Goal: Browse casually

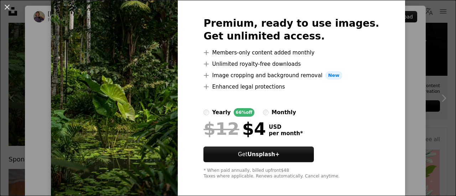
scroll to position [32, 0]
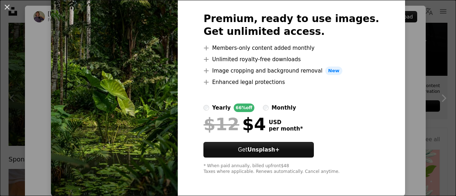
click at [414, 92] on div "An X shape Premium, ready to use images. Get unlimited access. A plus sign Memb…" at bounding box center [228, 98] width 456 height 196
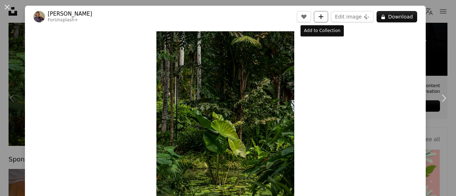
click at [324, 19] on button "A plus sign" at bounding box center [321, 16] width 14 height 11
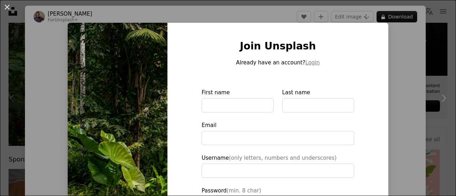
click at [40, 41] on div "An X shape Join Unsplash Already have an account? Login First name Last name Em…" at bounding box center [228, 98] width 456 height 196
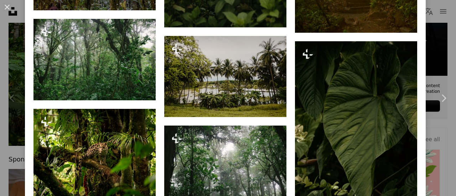
scroll to position [951, 0]
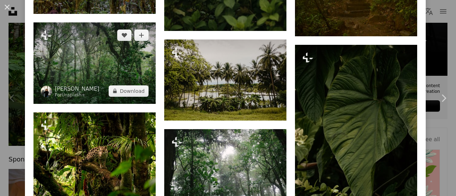
click at [88, 62] on img at bounding box center [94, 62] width 122 height 81
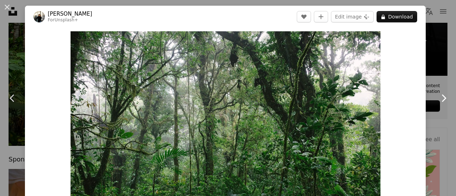
click at [441, 95] on icon at bounding box center [443, 97] width 5 height 7
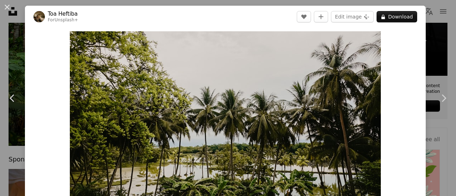
click at [433, 26] on div "An X shape Chevron left Chevron right Toa Heftiba For Unsplash+ A heart A plus …" at bounding box center [228, 98] width 456 height 196
